Goal: Task Accomplishment & Management: Complete application form

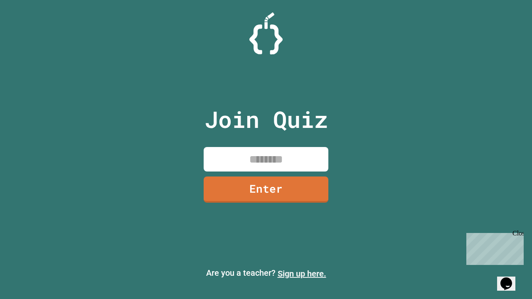
click at [302, 274] on link "Sign up here." at bounding box center [302, 274] width 49 height 10
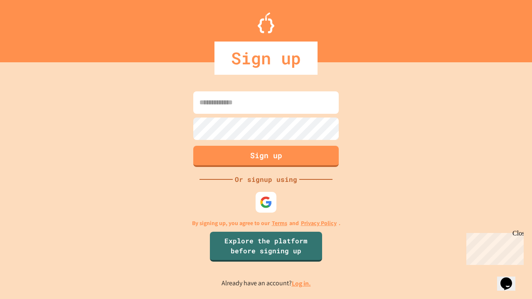
click at [302, 284] on link "Log in." at bounding box center [301, 283] width 19 height 9
